Goal: Navigation & Orientation: Find specific page/section

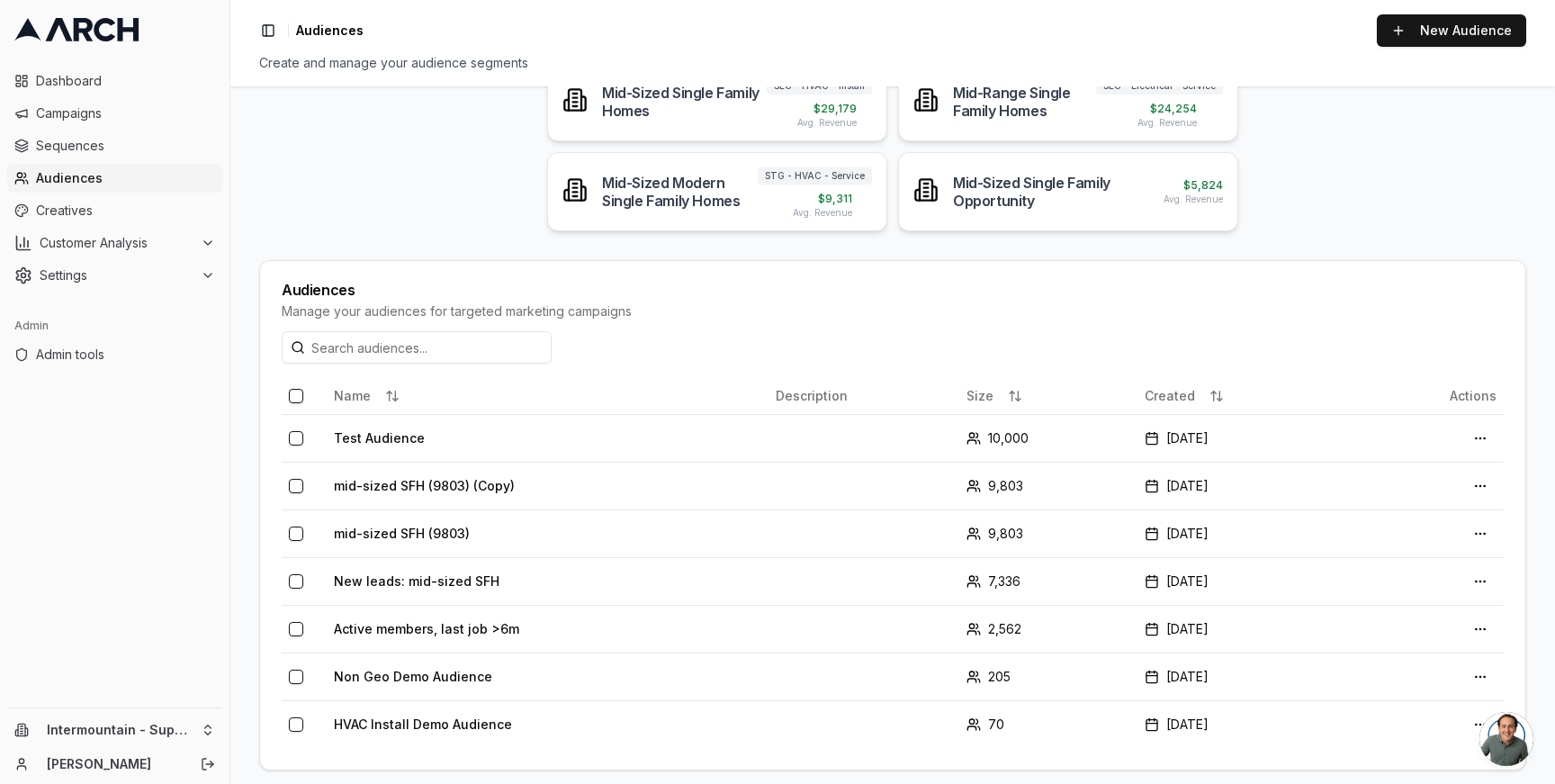
scroll to position [208, 0]
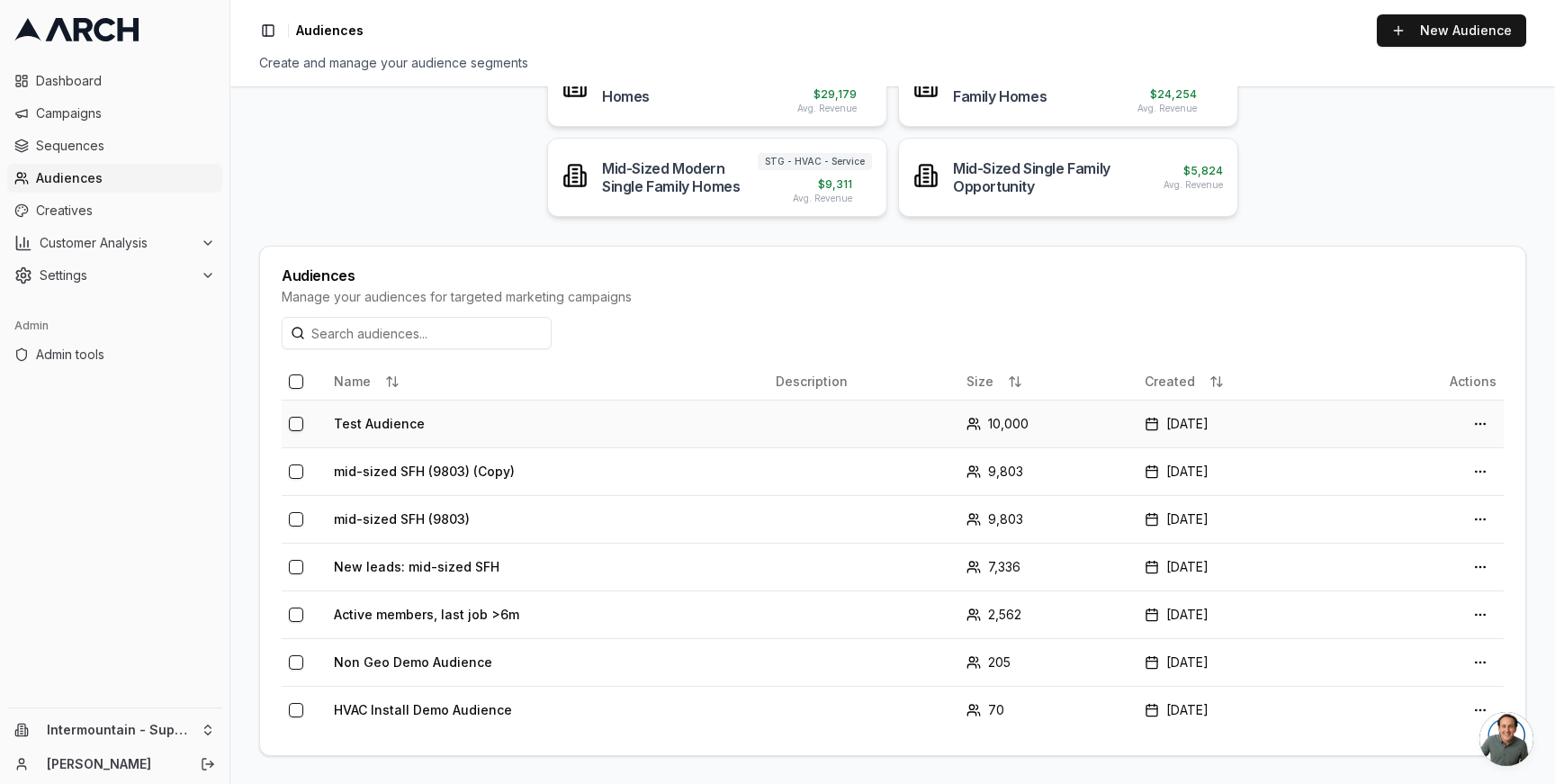
click at [380, 426] on td "Test Audience" at bounding box center [548, 423] width 442 height 47
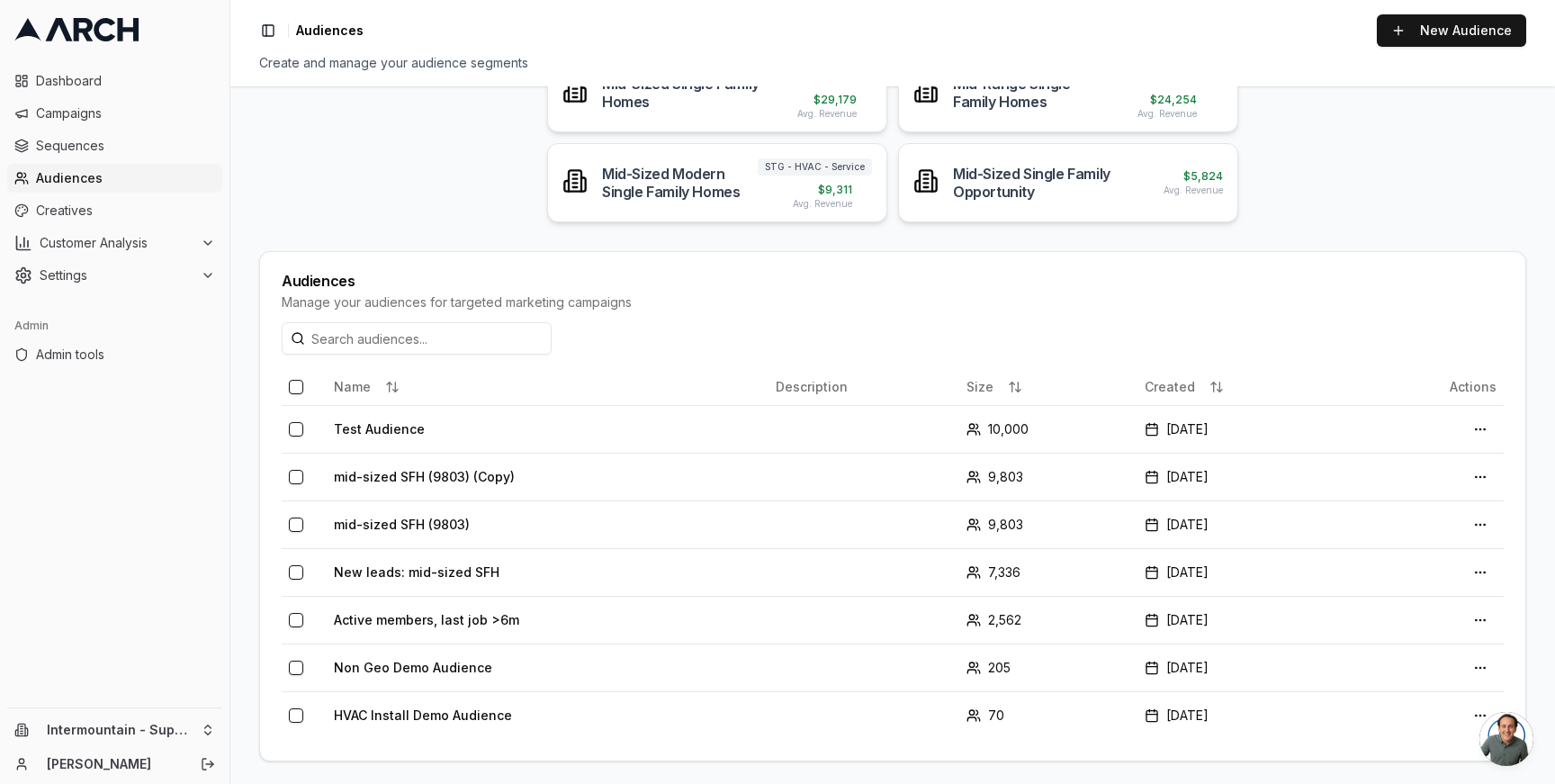
scroll to position [208, 0]
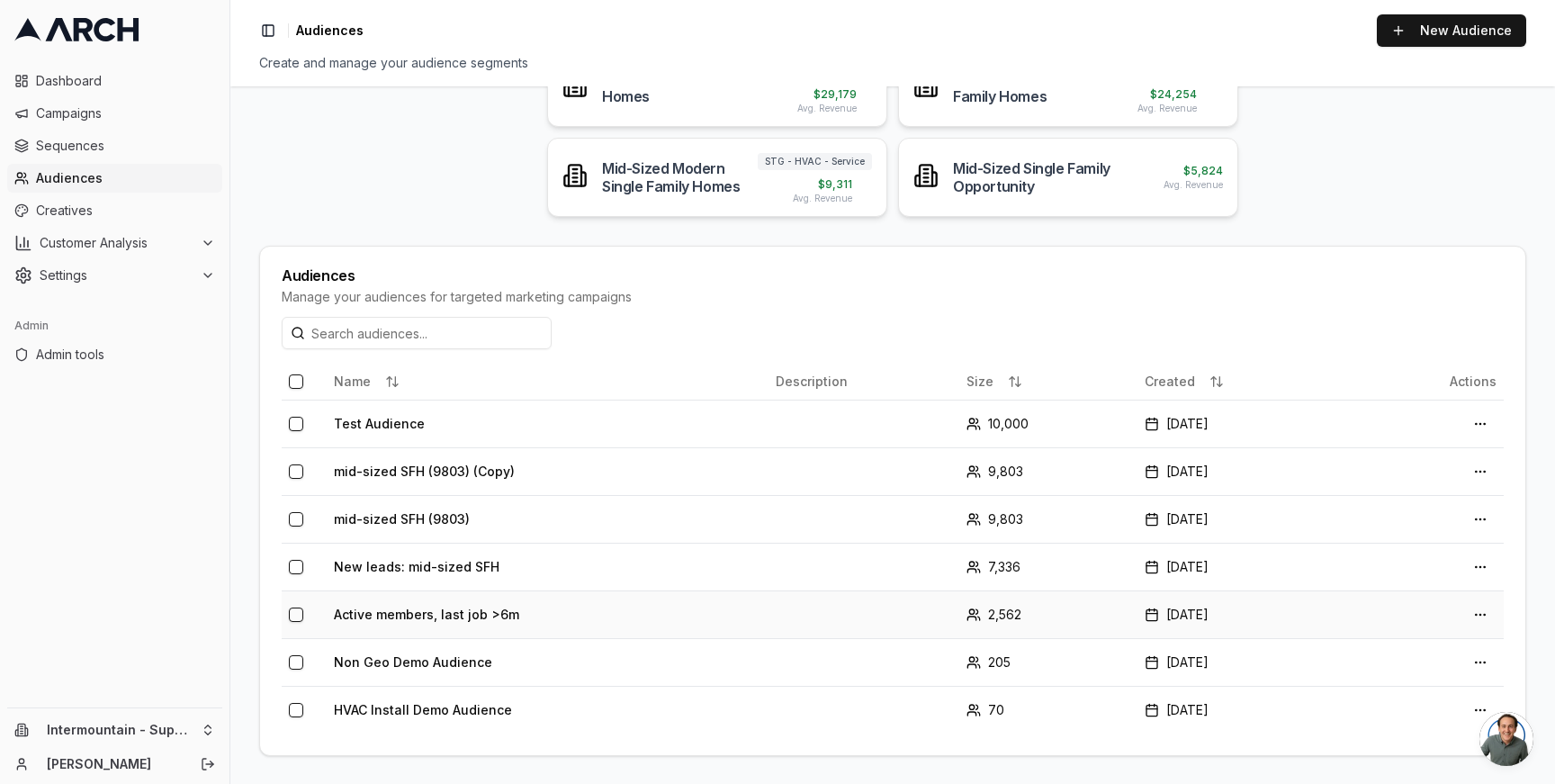
click at [449, 604] on td "Active members, last job >6m" at bounding box center [548, 613] width 442 height 47
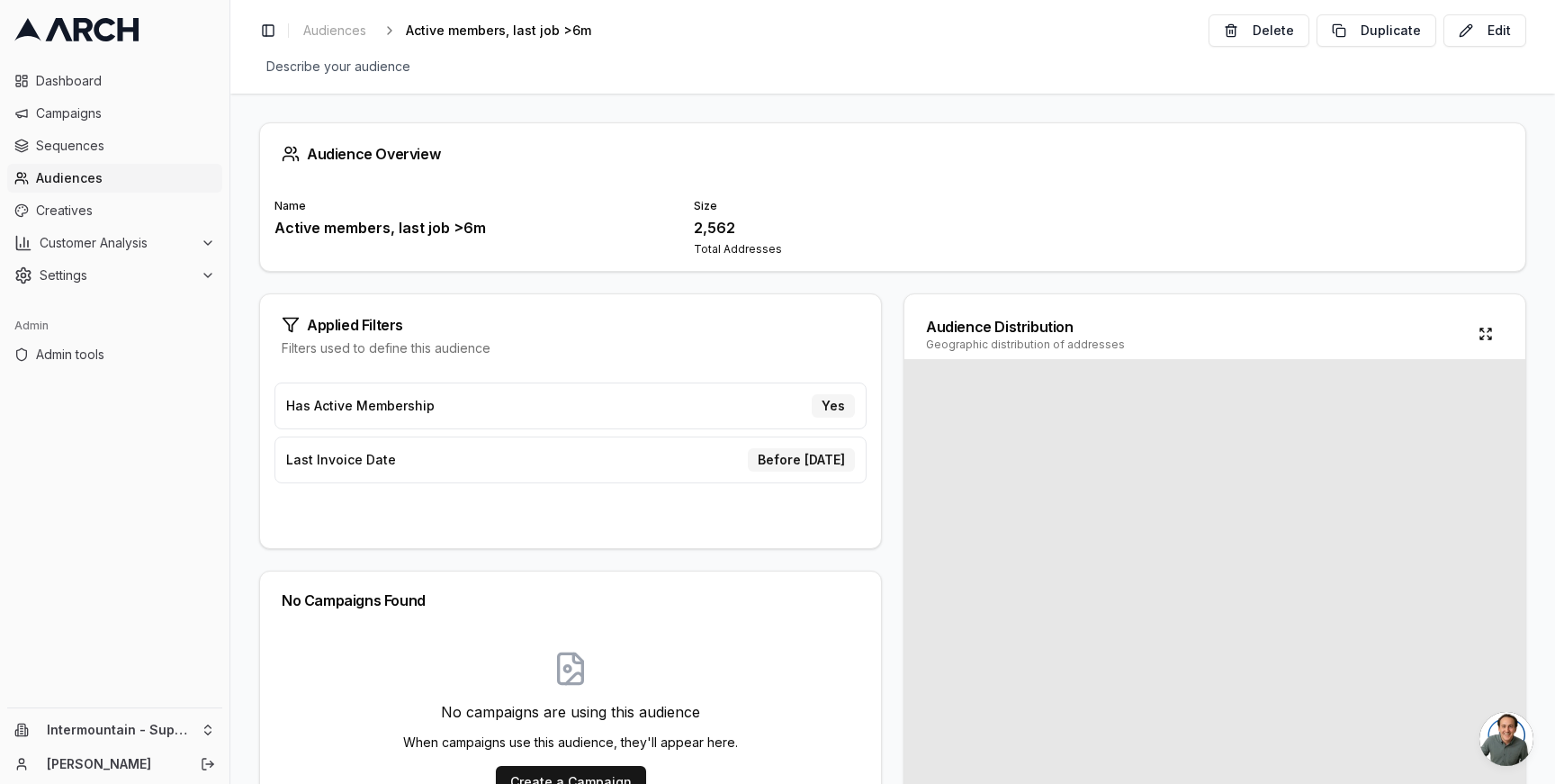
click at [314, 405] on span "Has Active Membership" at bounding box center [360, 405] width 149 height 18
click at [353, 411] on span "Has Active Membership" at bounding box center [360, 405] width 149 height 18
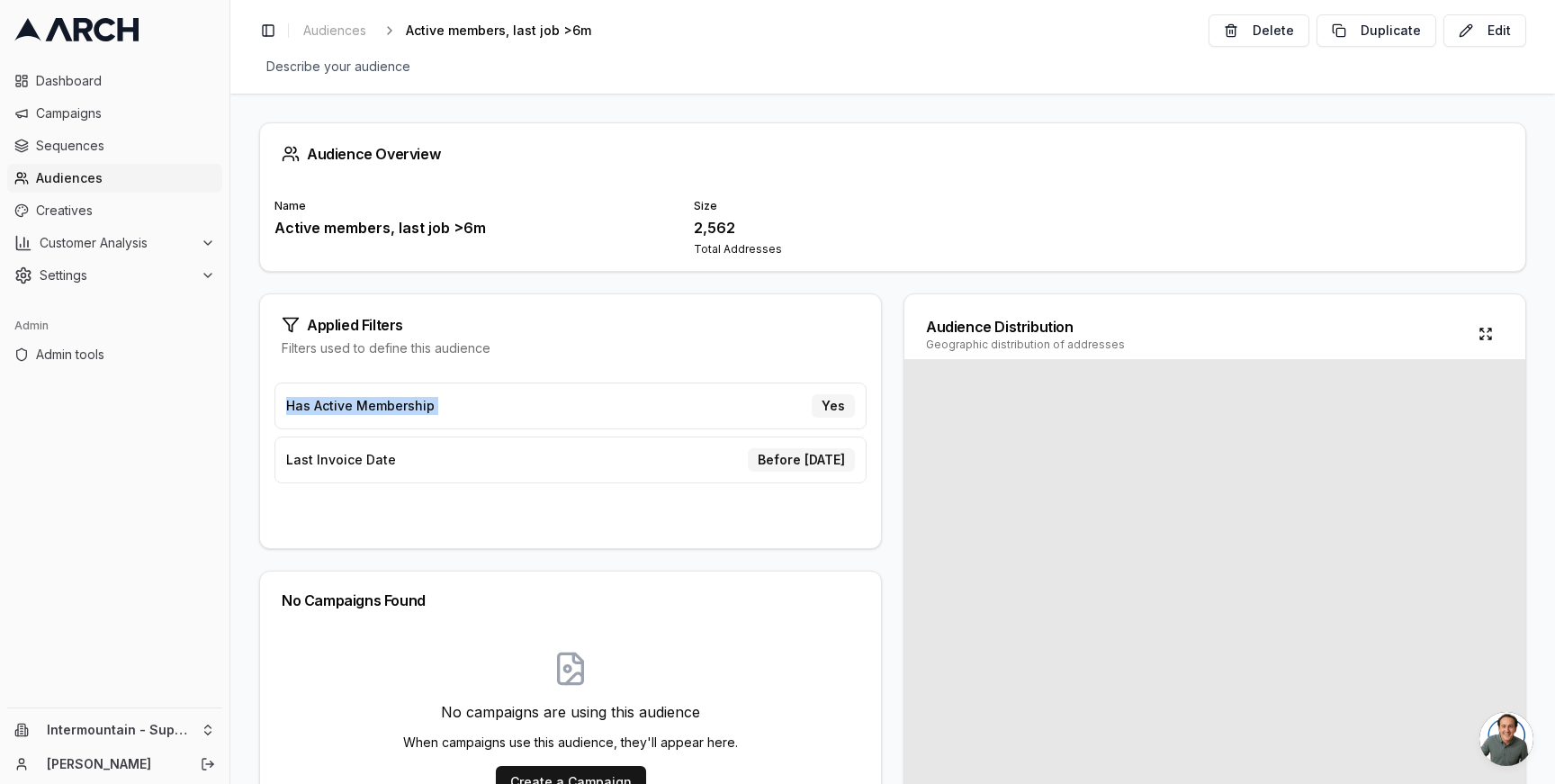
click at [353, 411] on span "Has Active Membership" at bounding box center [360, 405] width 149 height 18
click at [345, 412] on span "Has Active Membership" at bounding box center [360, 405] width 149 height 18
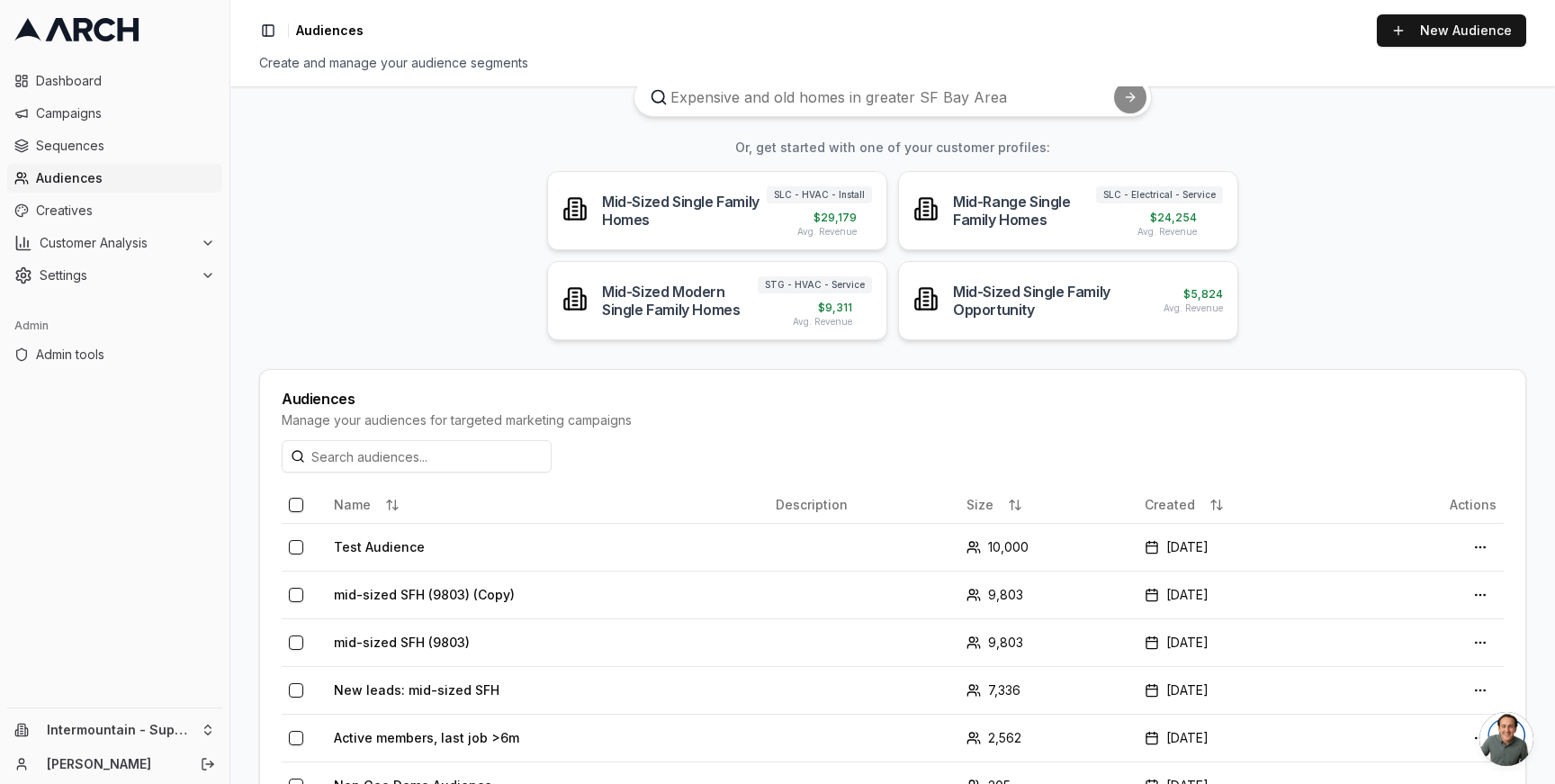
scroll to position [208, 0]
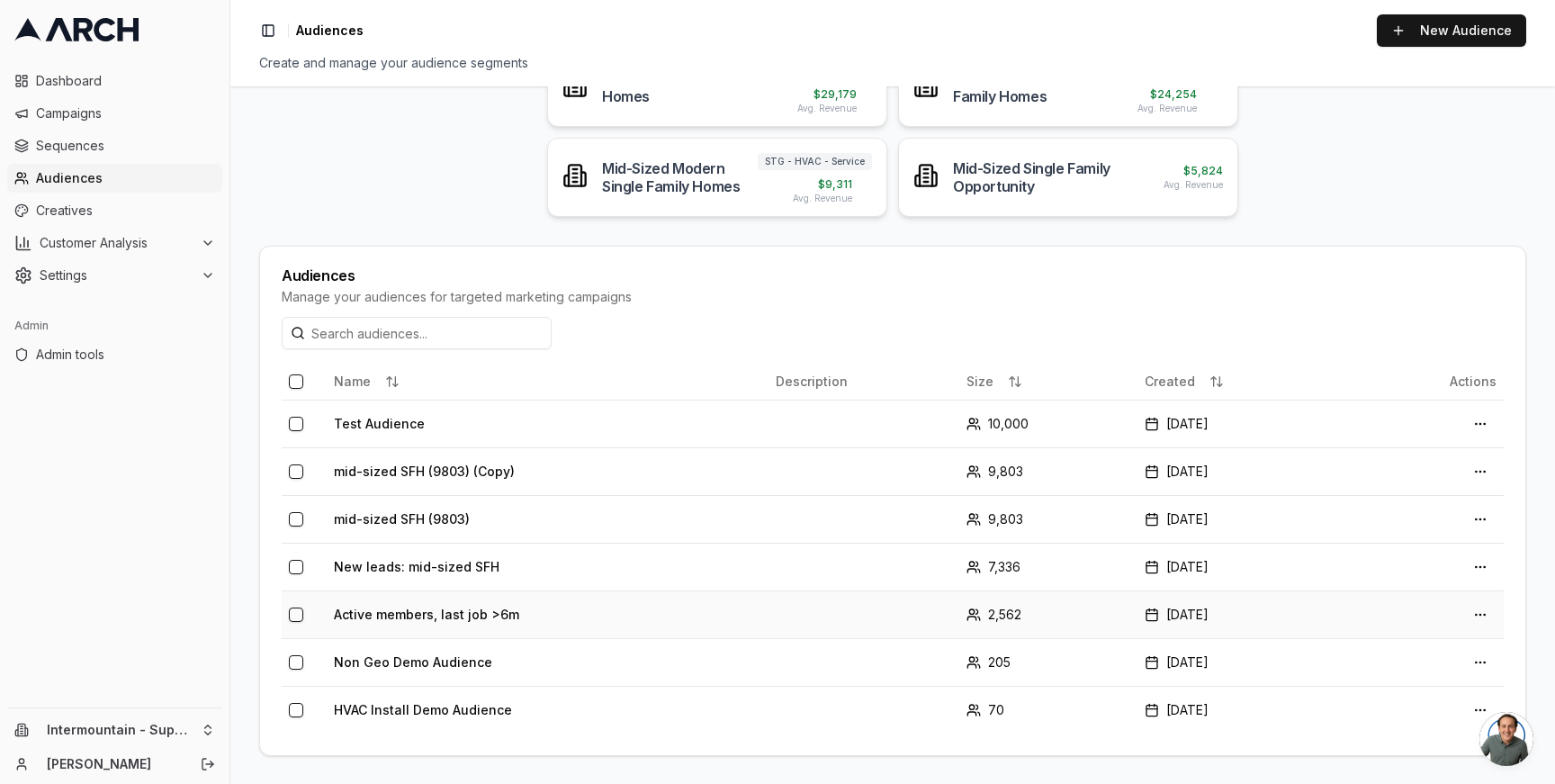
click at [443, 611] on td "Active members, last job >6m" at bounding box center [548, 613] width 442 height 47
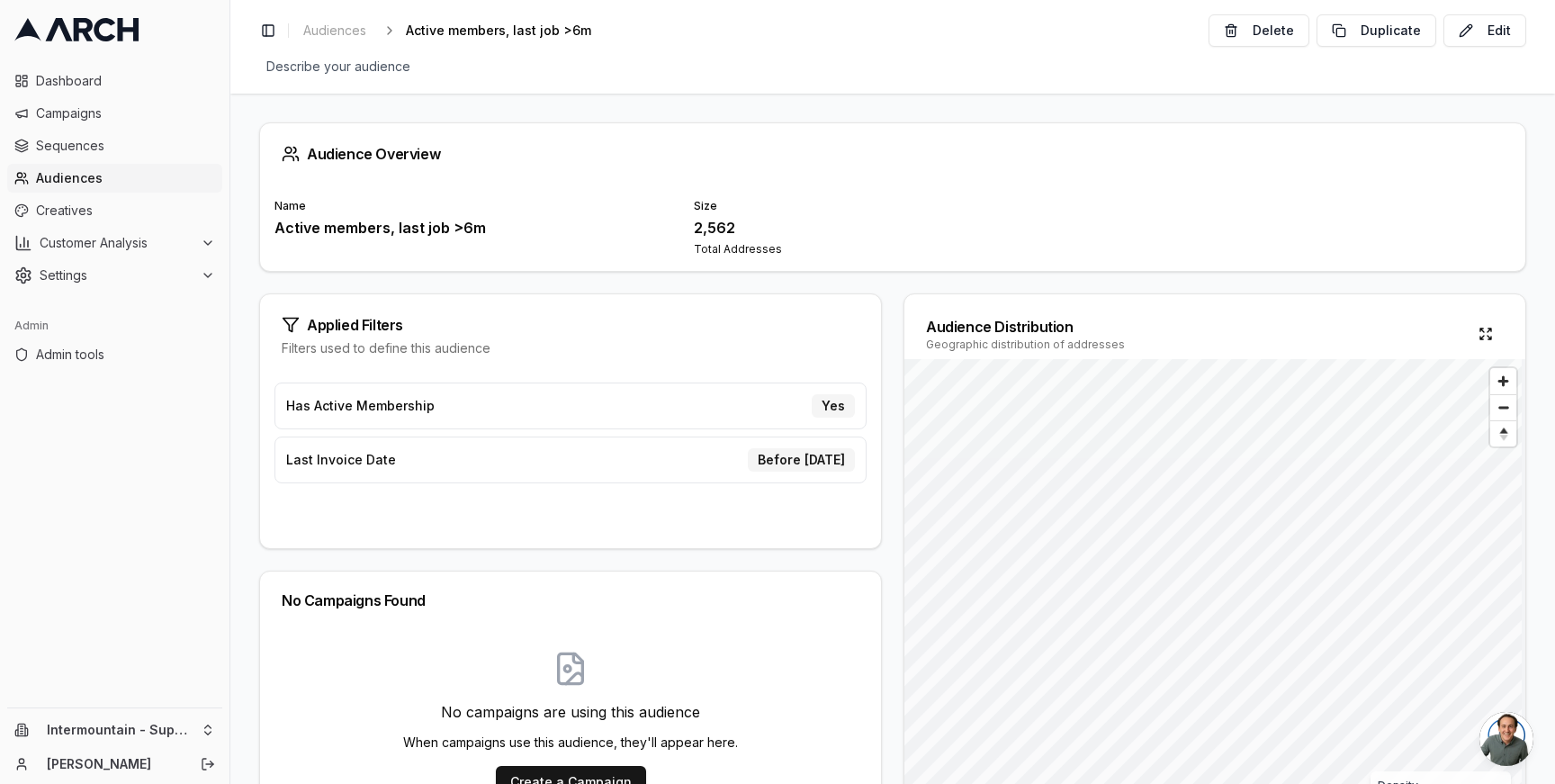
click at [806, 281] on div "Audience Overview Name Active members, last job >6m Size 2,562 Total Addresses …" at bounding box center [893, 439] width 1325 height 690
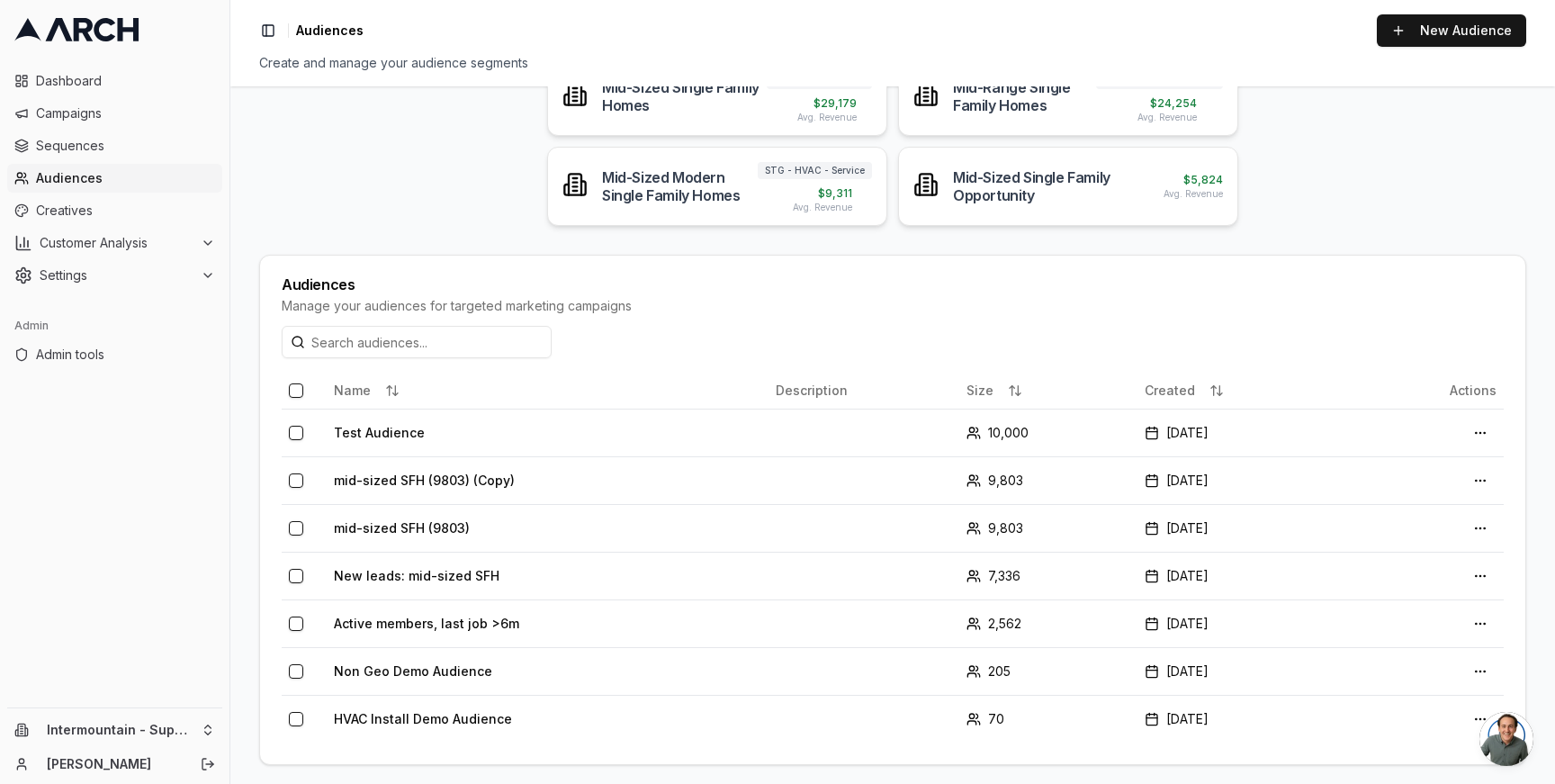
scroll to position [208, 0]
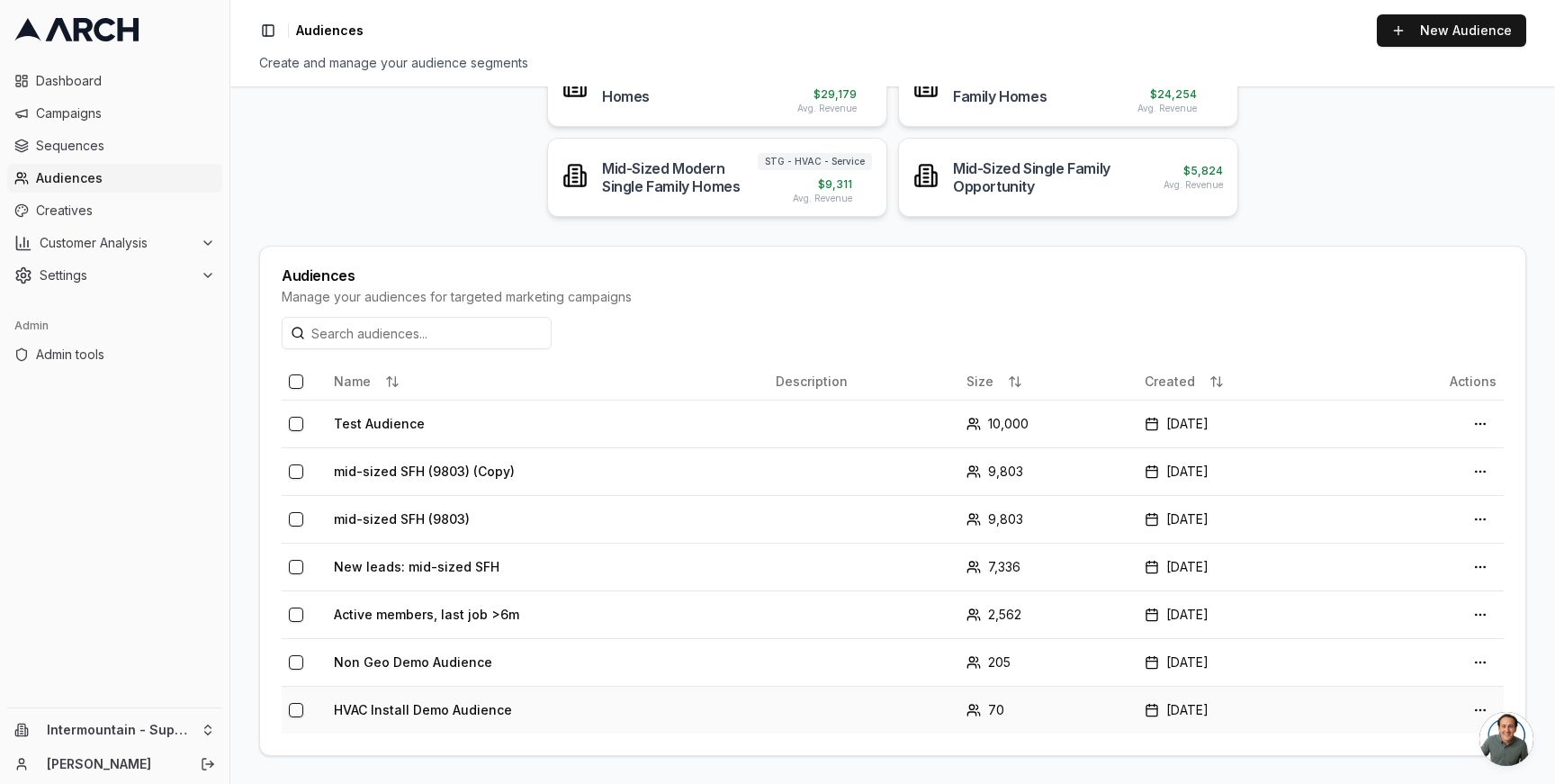
click at [608, 694] on td "HVAC Install Demo Audience" at bounding box center [548, 709] width 442 height 47
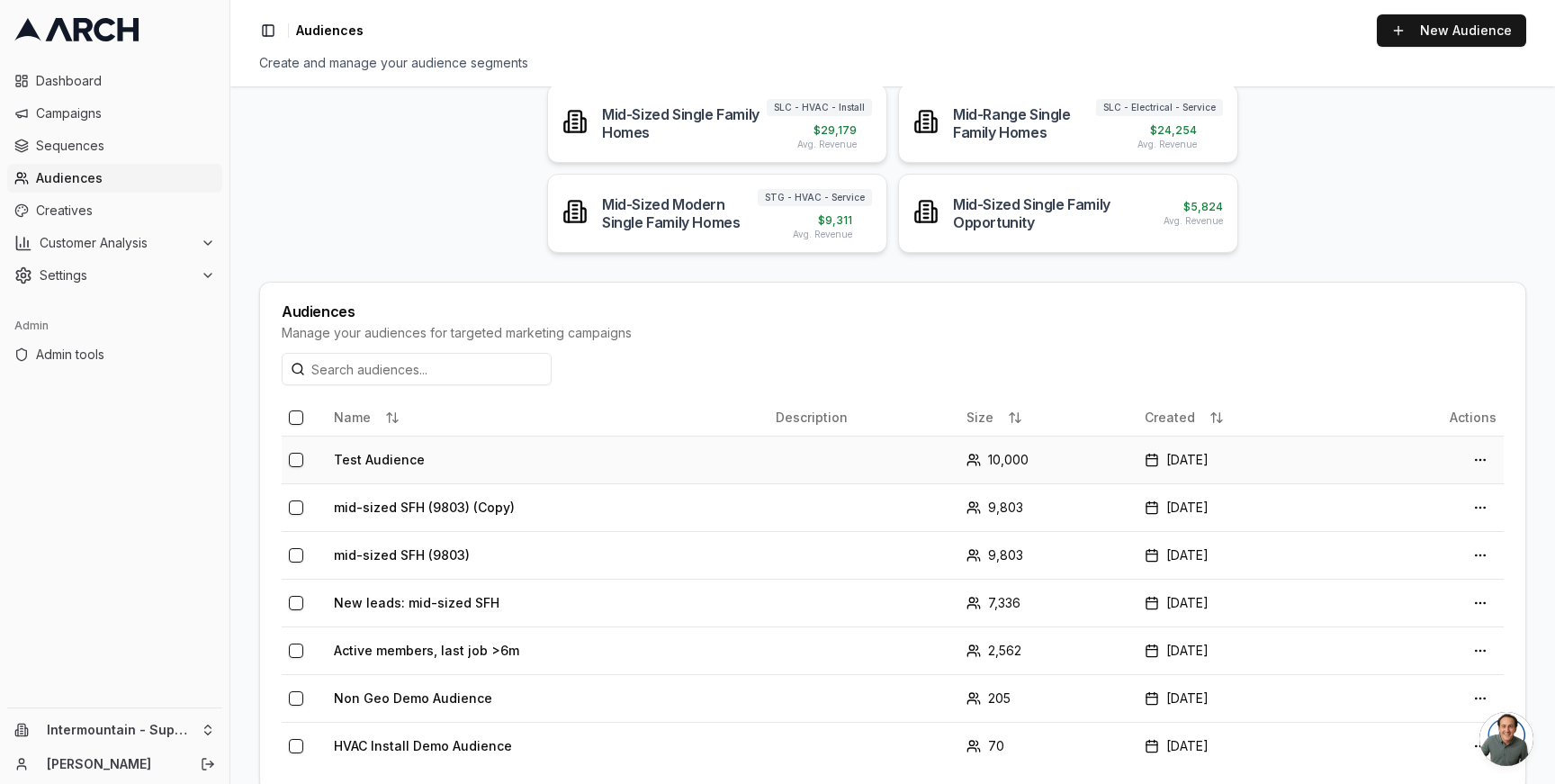
scroll to position [208, 0]
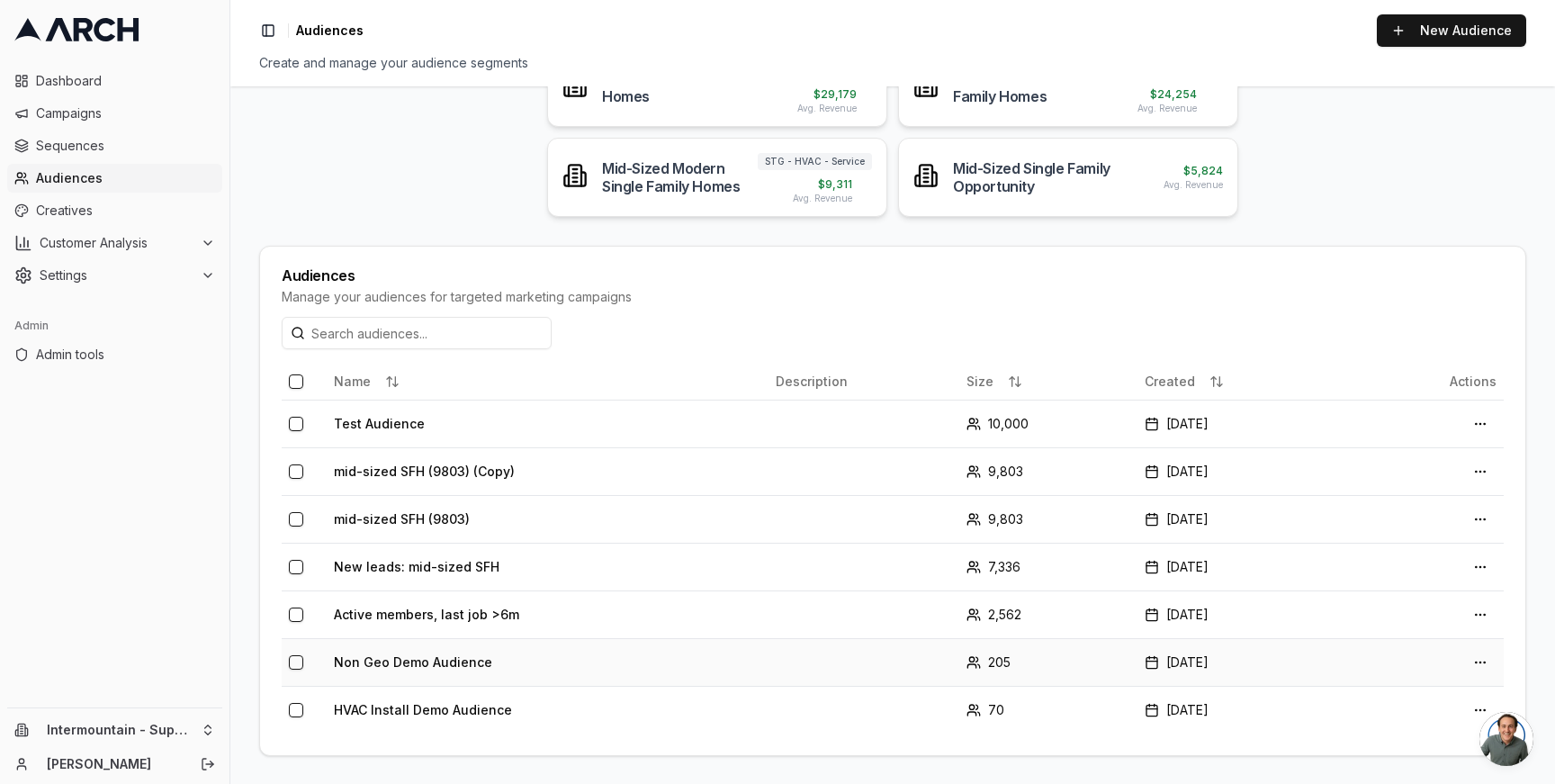
click at [515, 665] on td "Non Geo Demo Audience" at bounding box center [548, 662] width 442 height 47
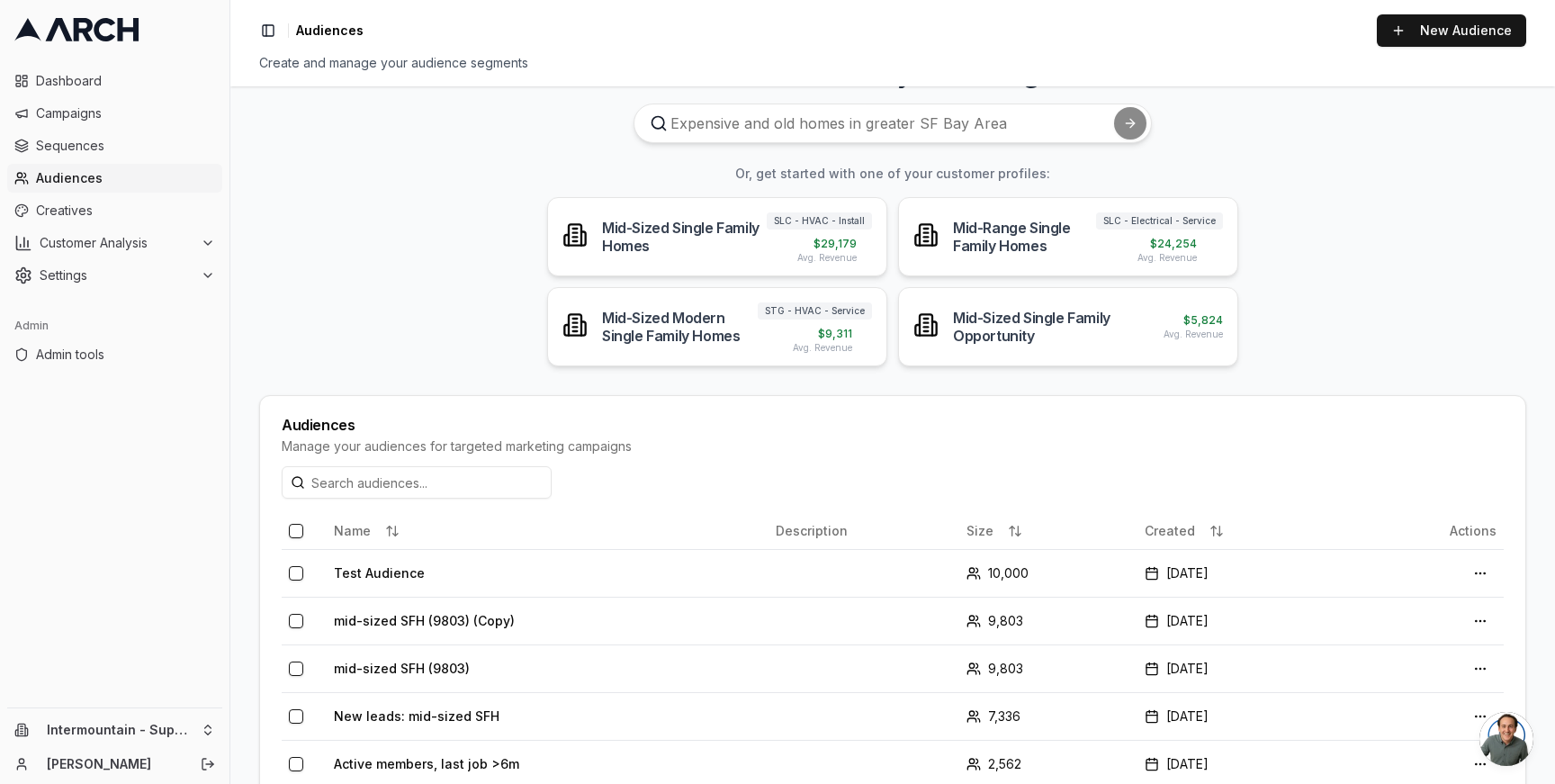
scroll to position [208, 0]
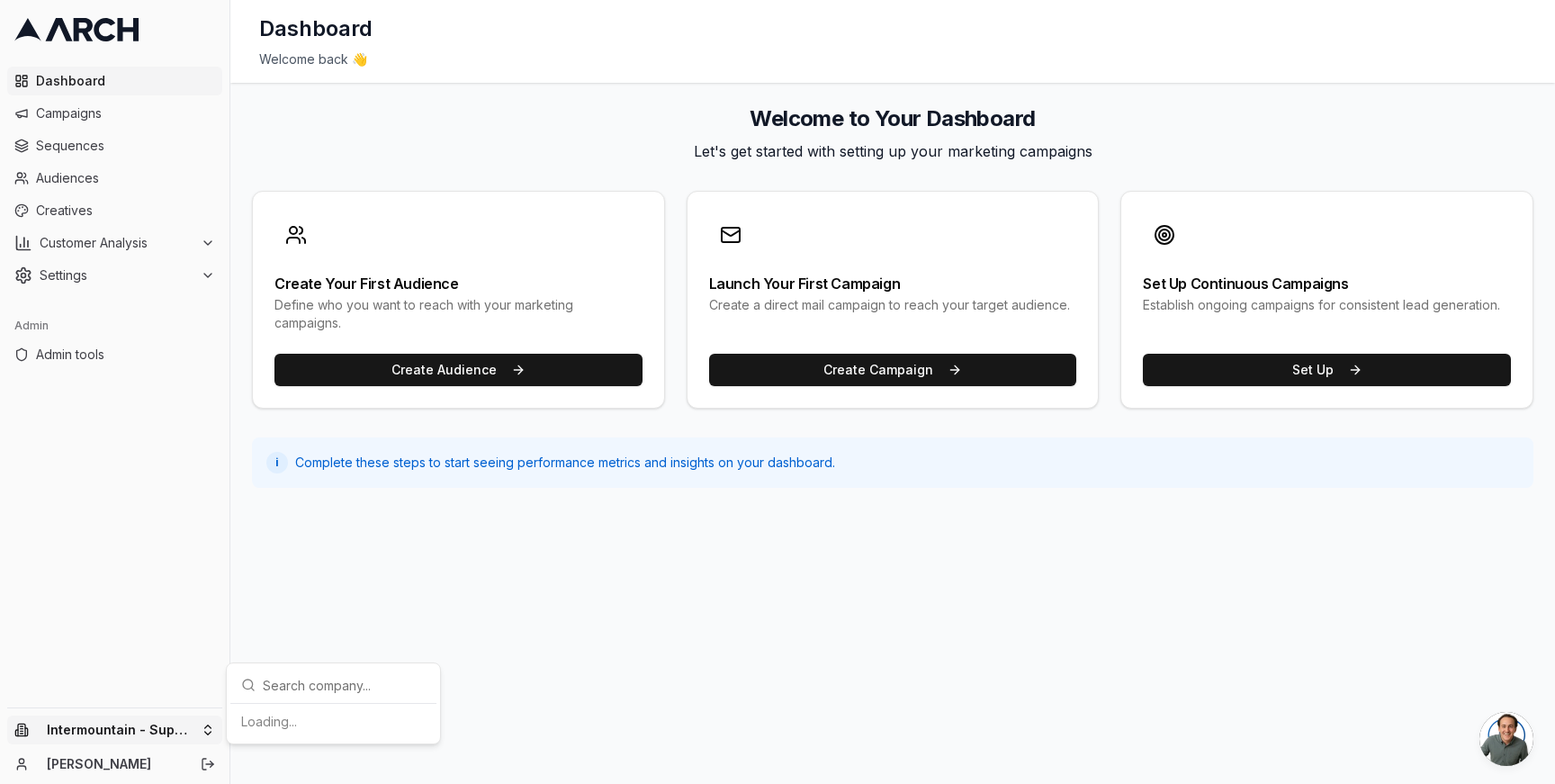
click at [209, 724] on html "Dashboard Campaigns Sequences Audiences Creatives Customer Analysis Settings Ad…" at bounding box center [778, 392] width 1555 height 784
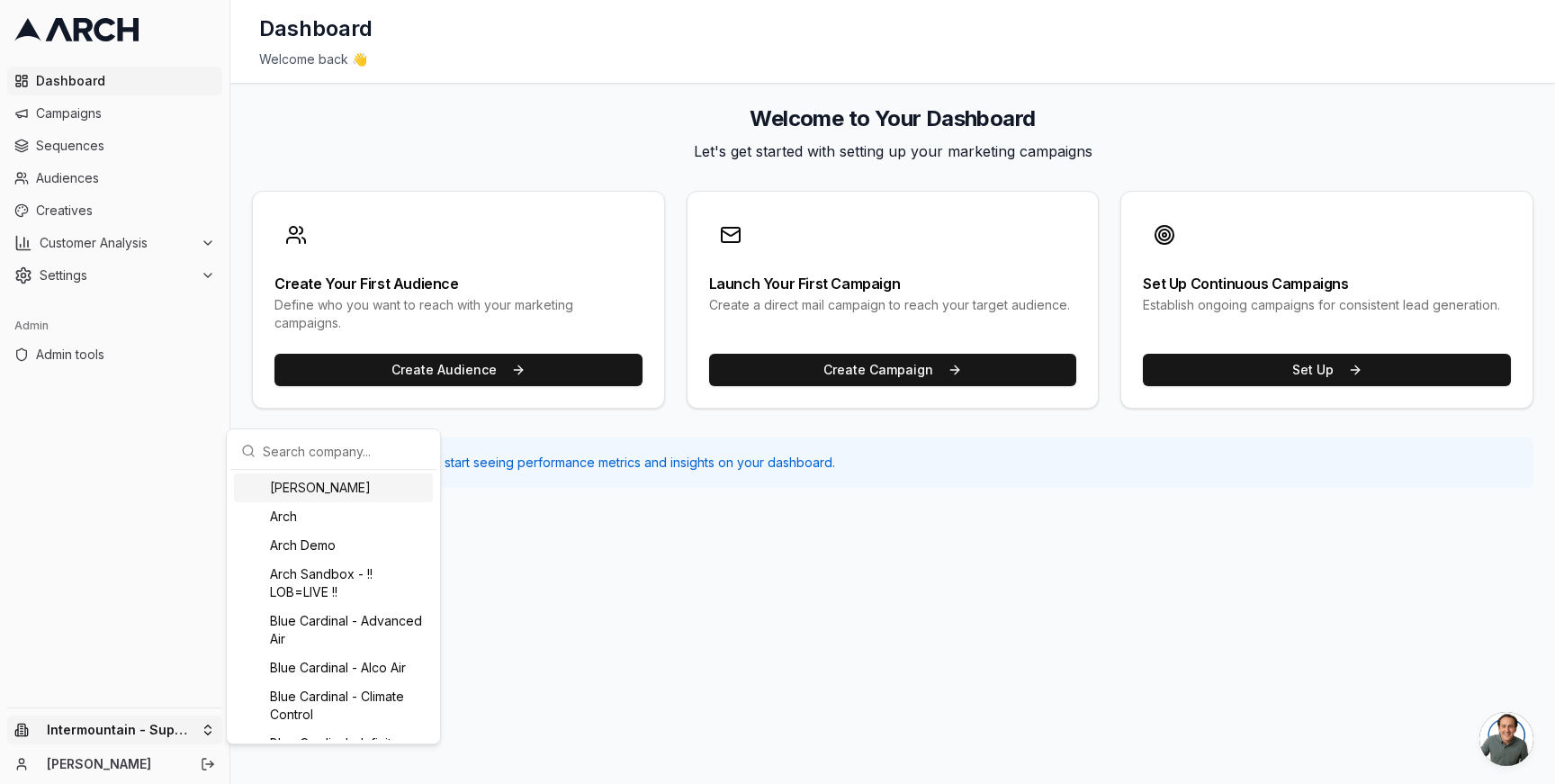
click at [279, 445] on input "text" at bounding box center [343, 451] width 163 height 36
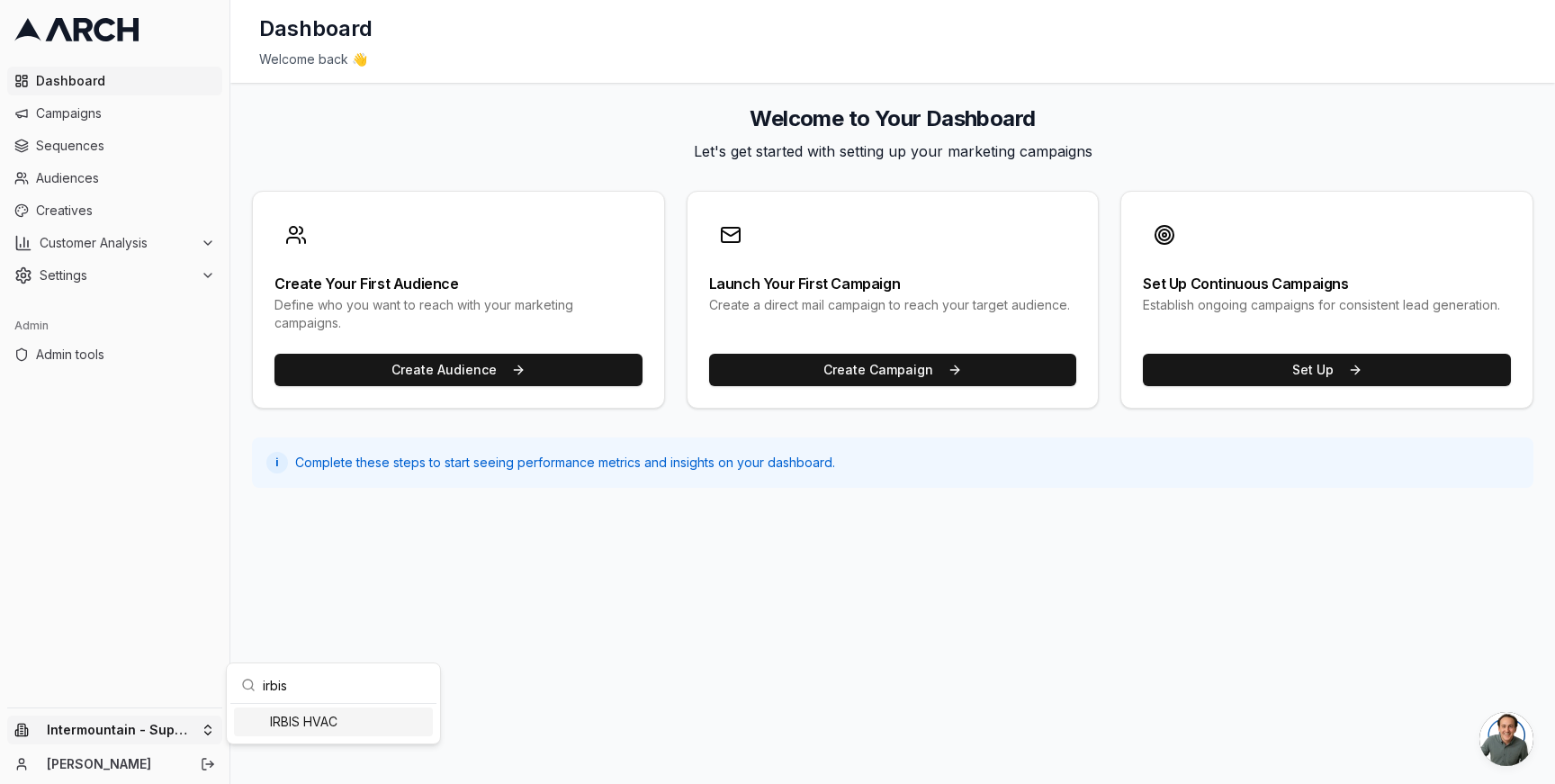
type input "irbis"
click at [291, 724] on div "IRBIS HVAC" at bounding box center [333, 721] width 199 height 29
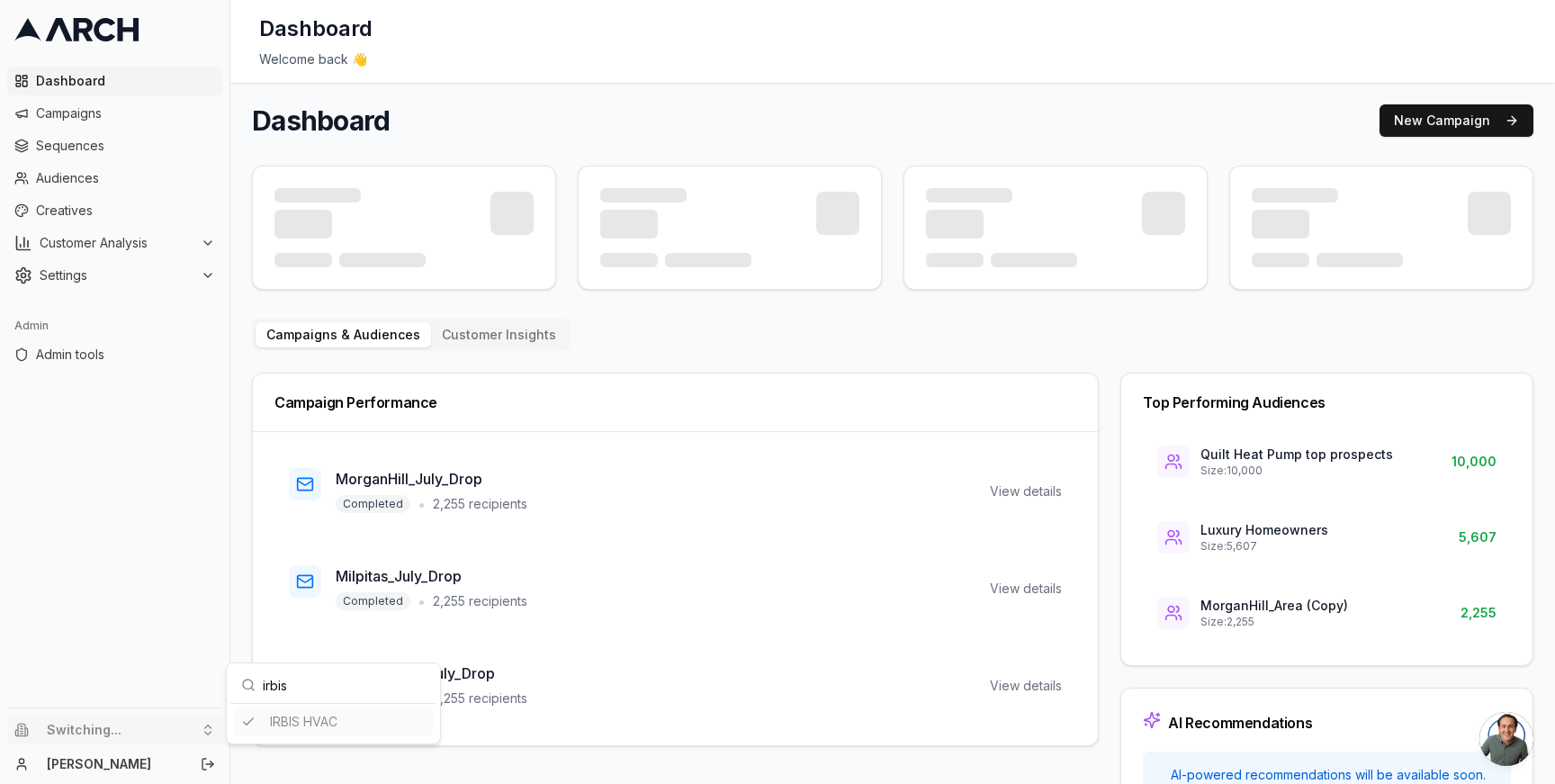
click at [242, 435] on html "Dashboard Campaigns Sequences Audiences Creatives Customer Analysis Settings Ad…" at bounding box center [778, 392] width 1555 height 784
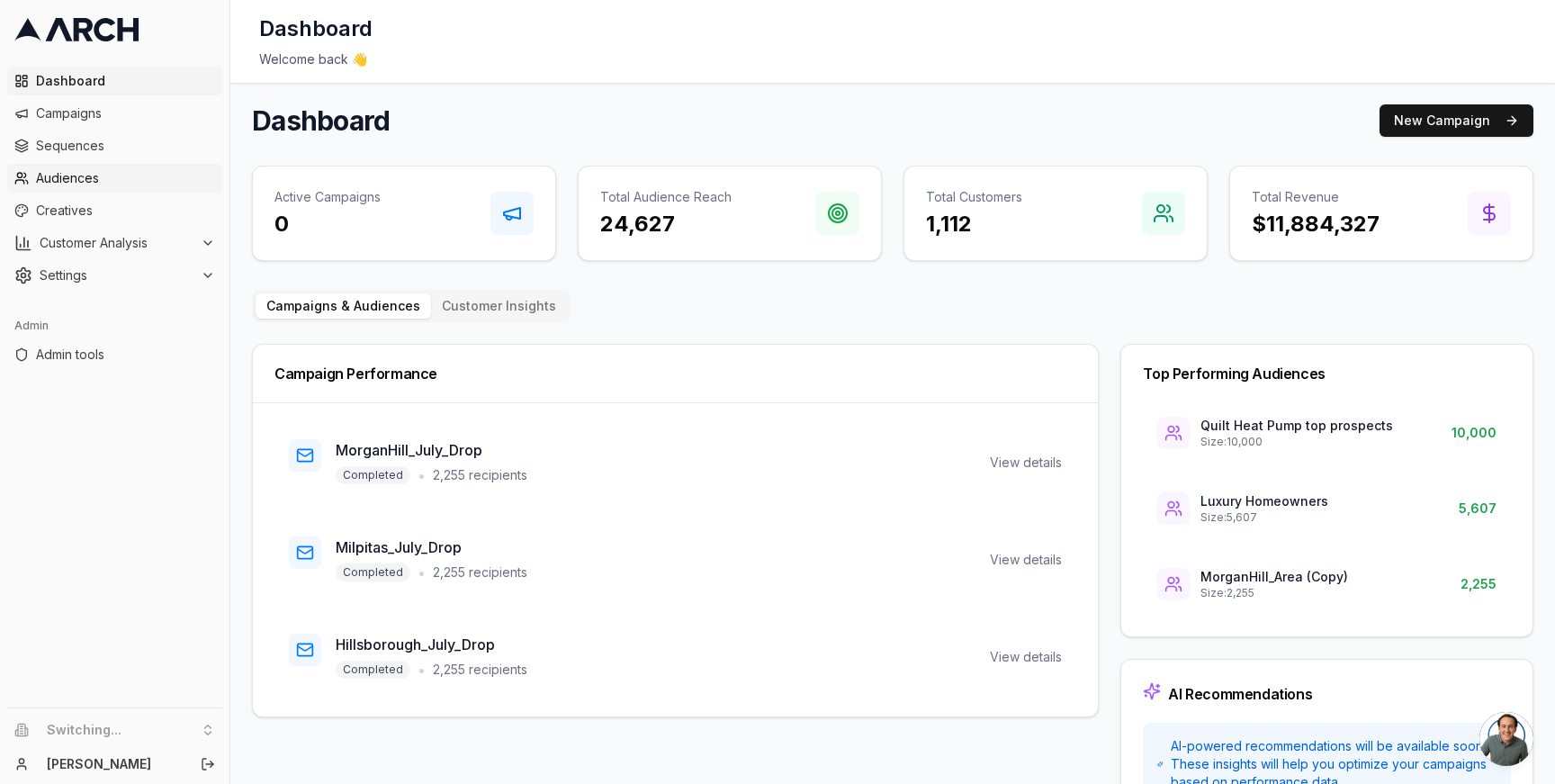
click at [128, 178] on span "Audiences" at bounding box center [125, 178] width 180 height 18
